Goal: Check status

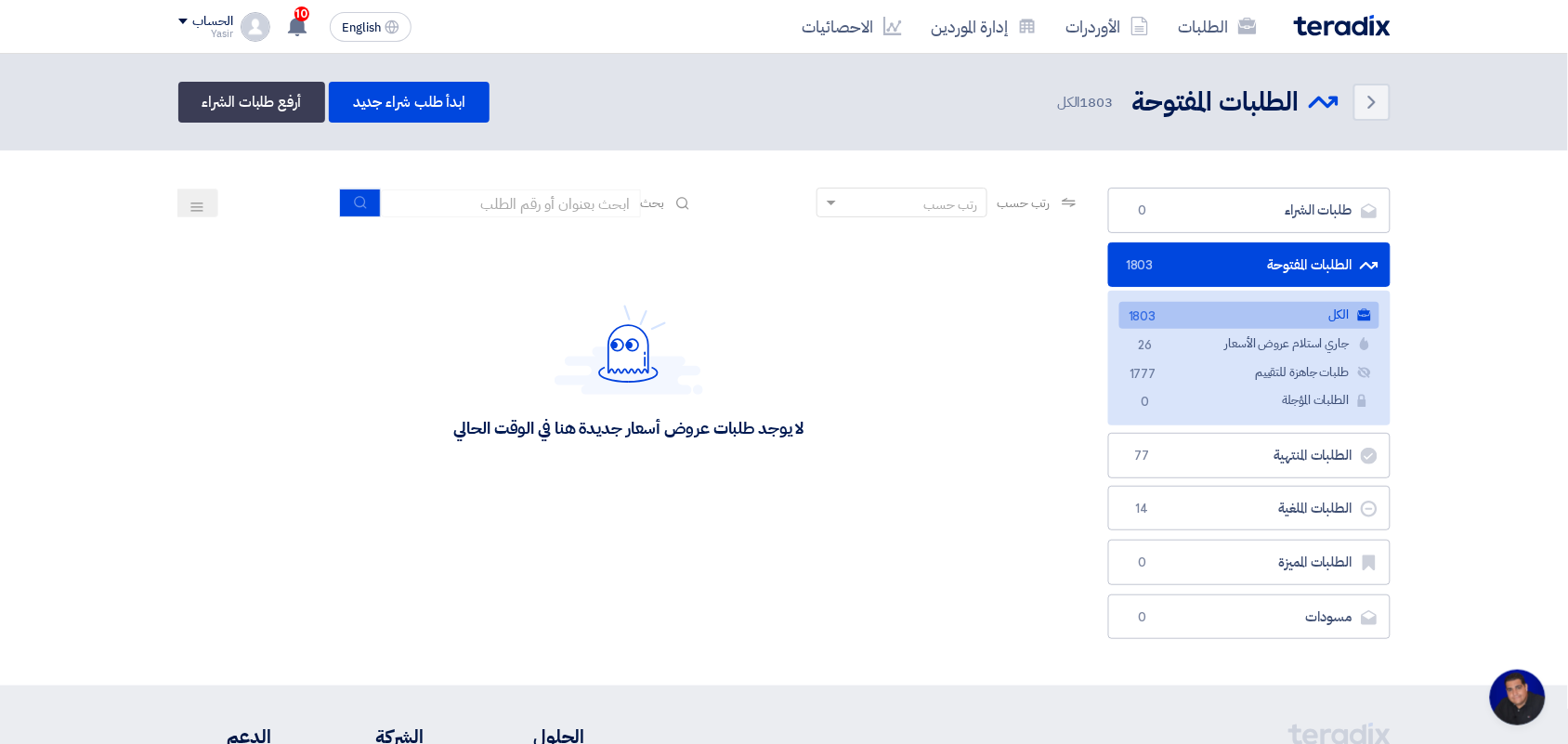
scroll to position [7, 0]
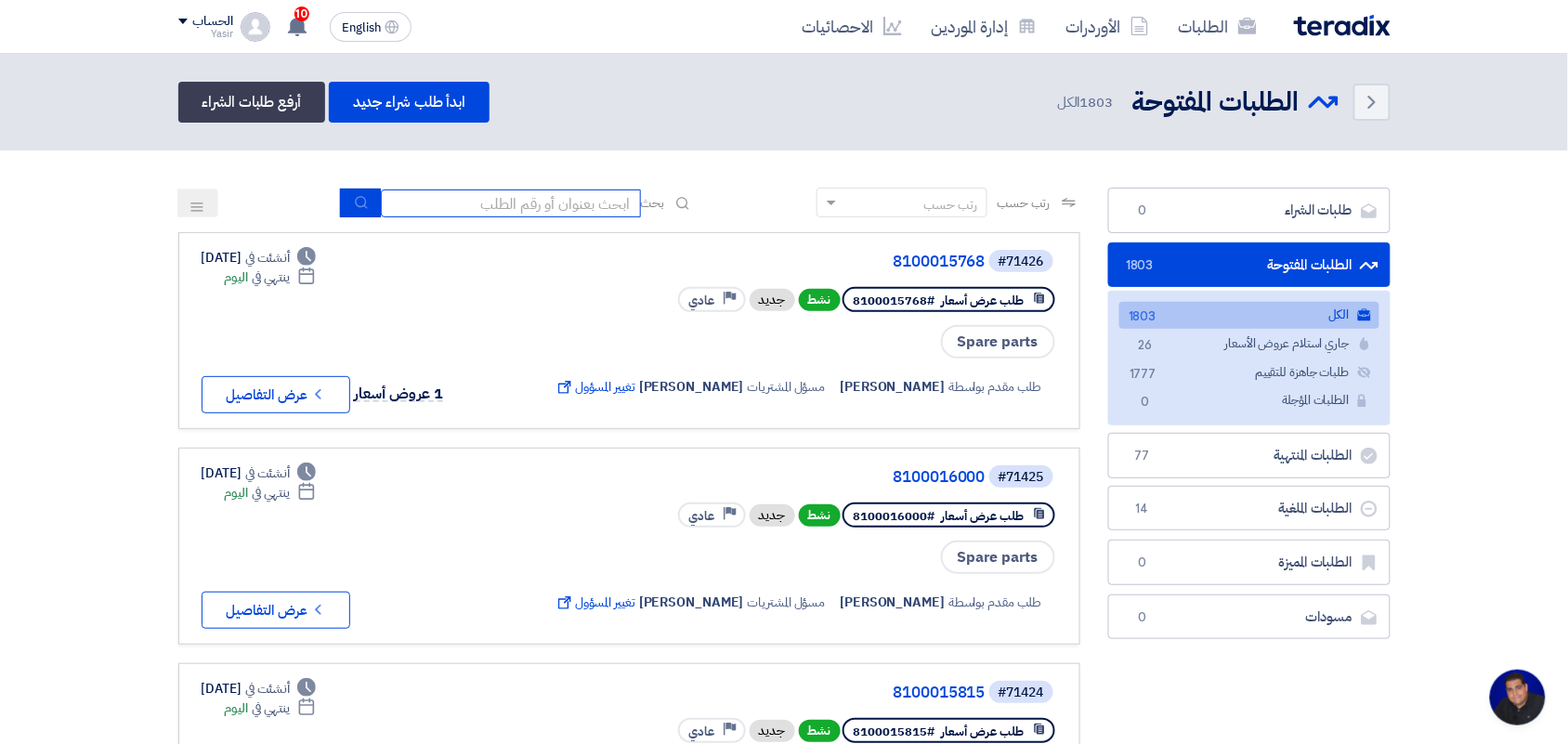
click at [538, 195] on input at bounding box center [510, 203] width 260 height 28
type input "8100015796"
click at [363, 198] on icon "submit" at bounding box center [361, 202] width 15 height 15
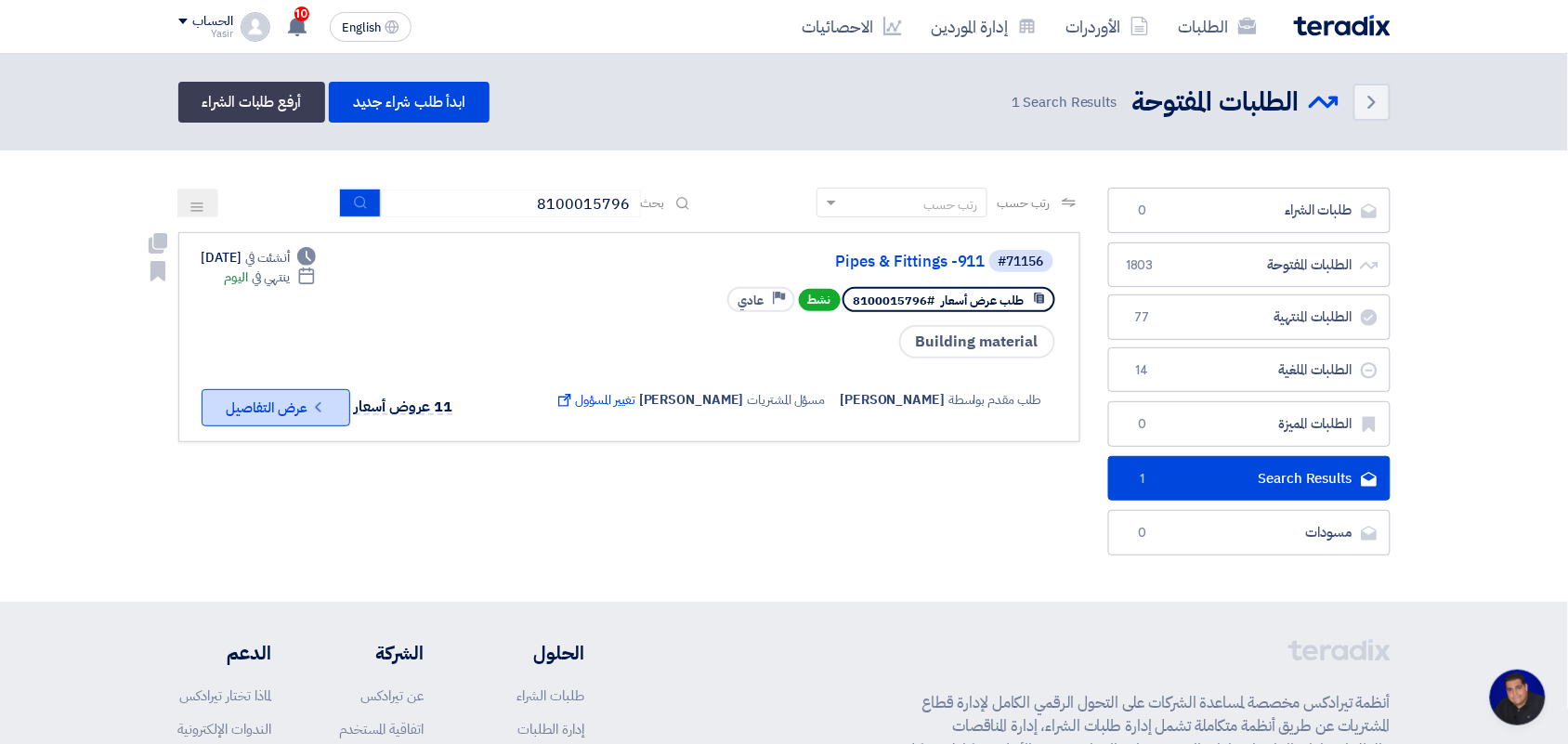
click at [297, 417] on button "Check details عرض التفاصيل" at bounding box center [276, 408] width 148 height 38
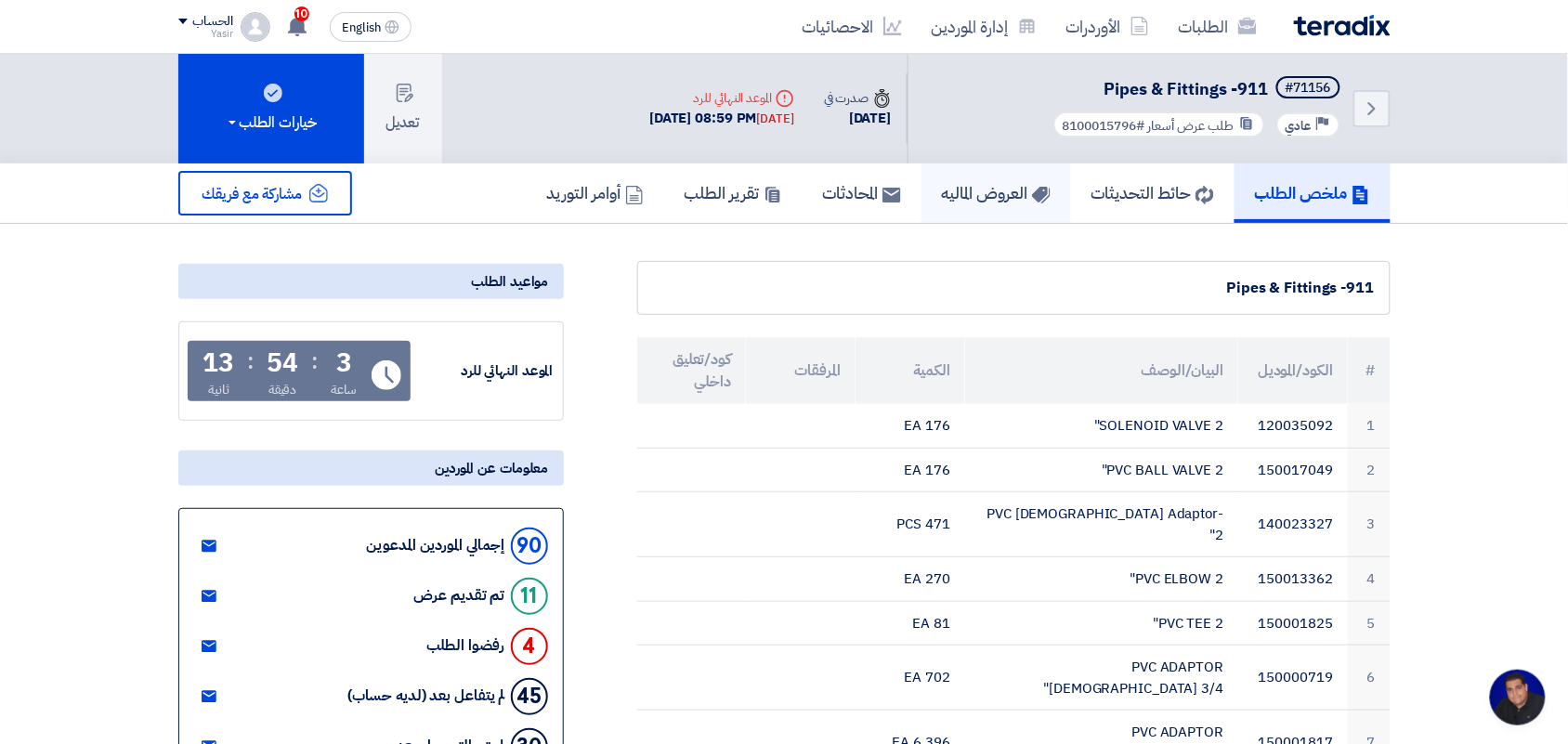
click at [980, 198] on h5 "العروض الماليه" at bounding box center [996, 193] width 109 height 22
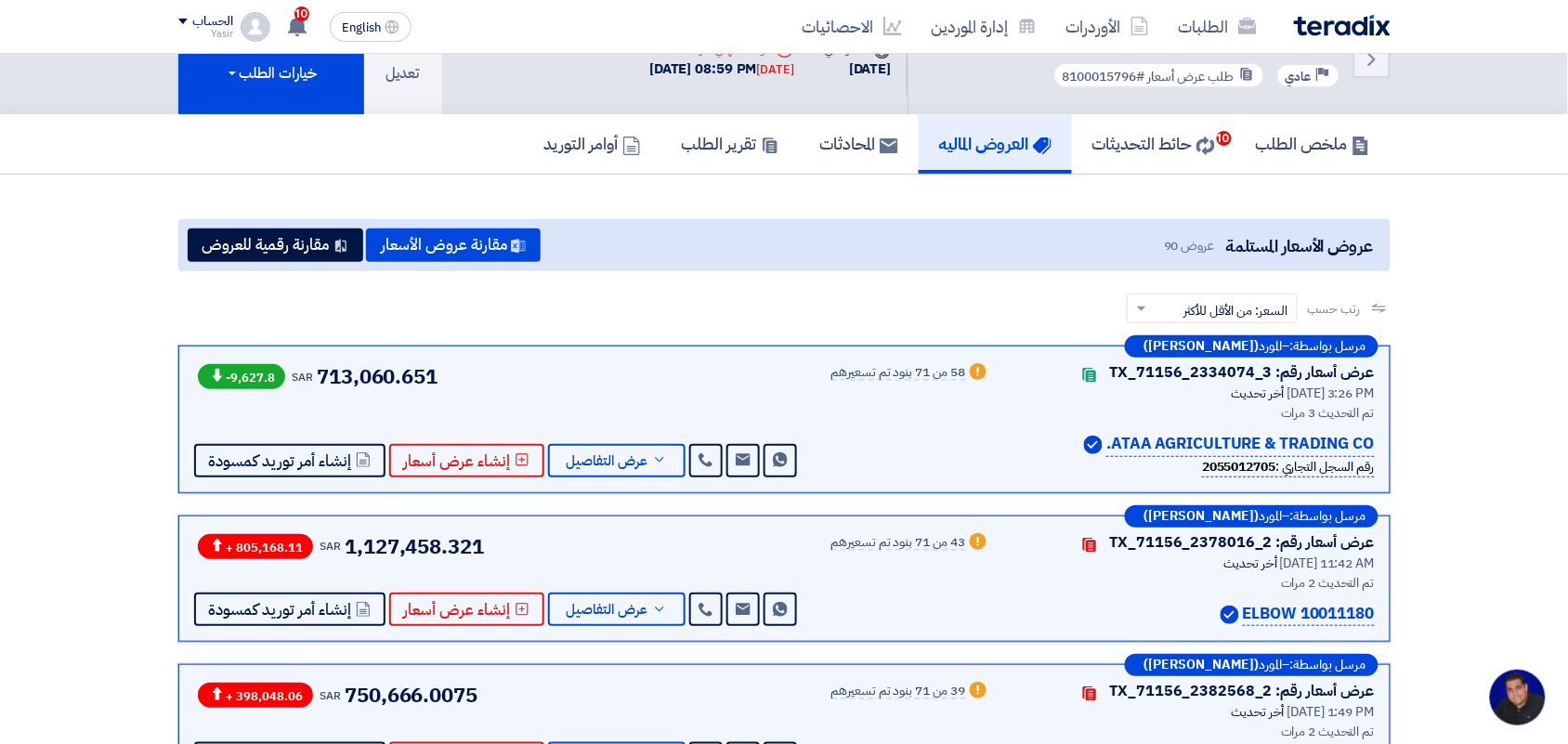
scroll to position [34, 0]
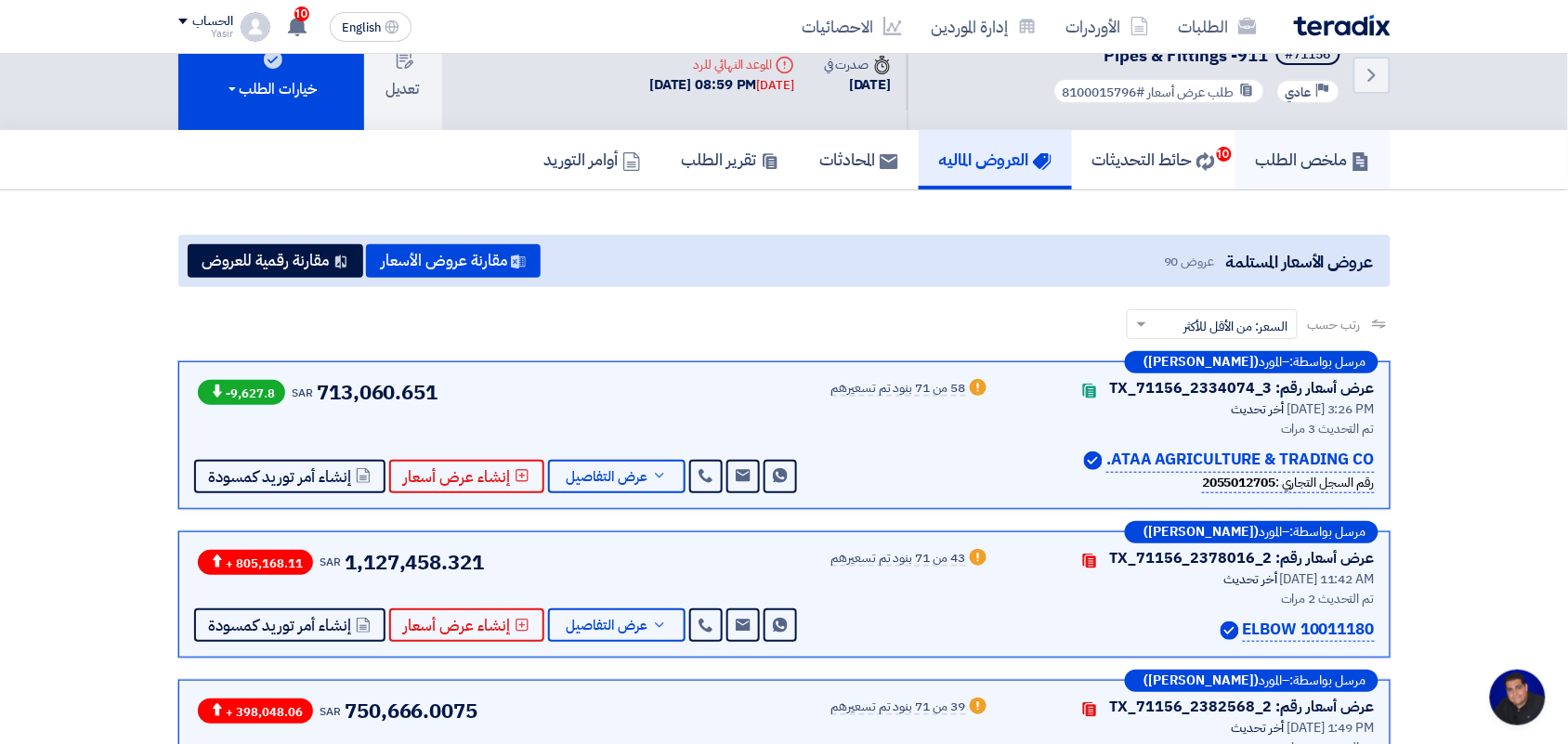
click at [1280, 156] on h5 "ملخص الطلب" at bounding box center [1312, 159] width 114 height 22
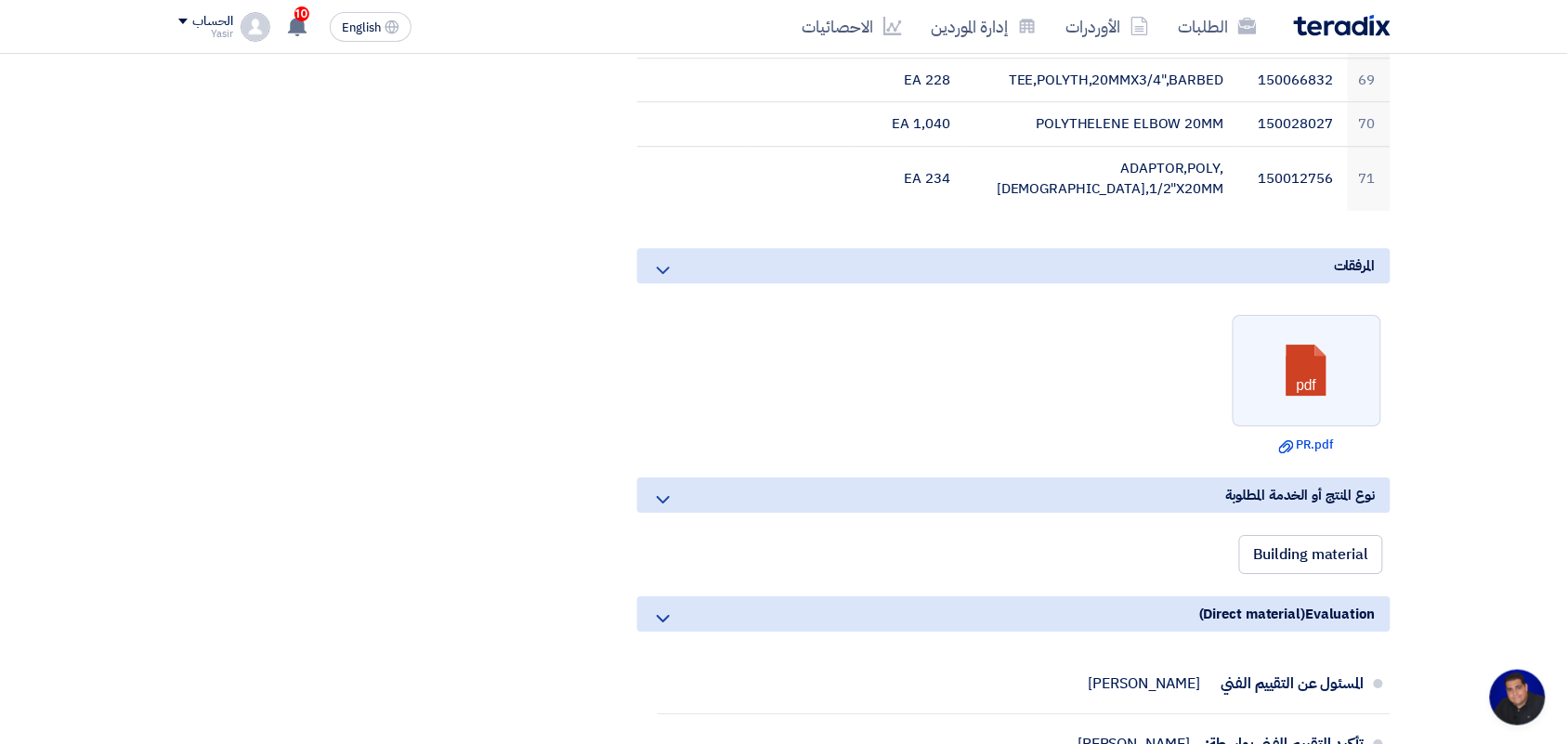
scroll to position [3569, 0]
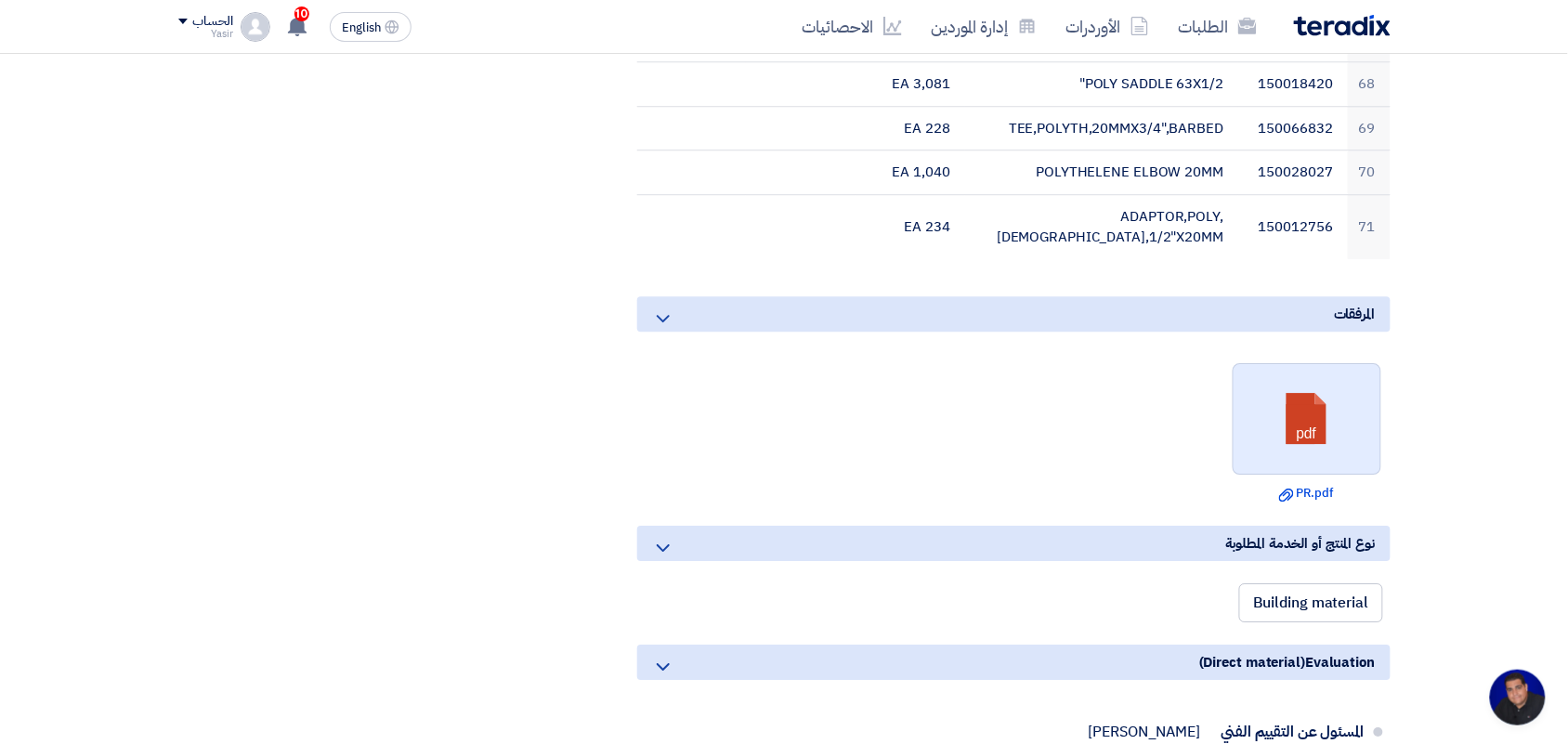
click at [1317, 364] on link at bounding box center [1308, 419] width 148 height 112
